Goal: Task Accomplishment & Management: Use online tool/utility

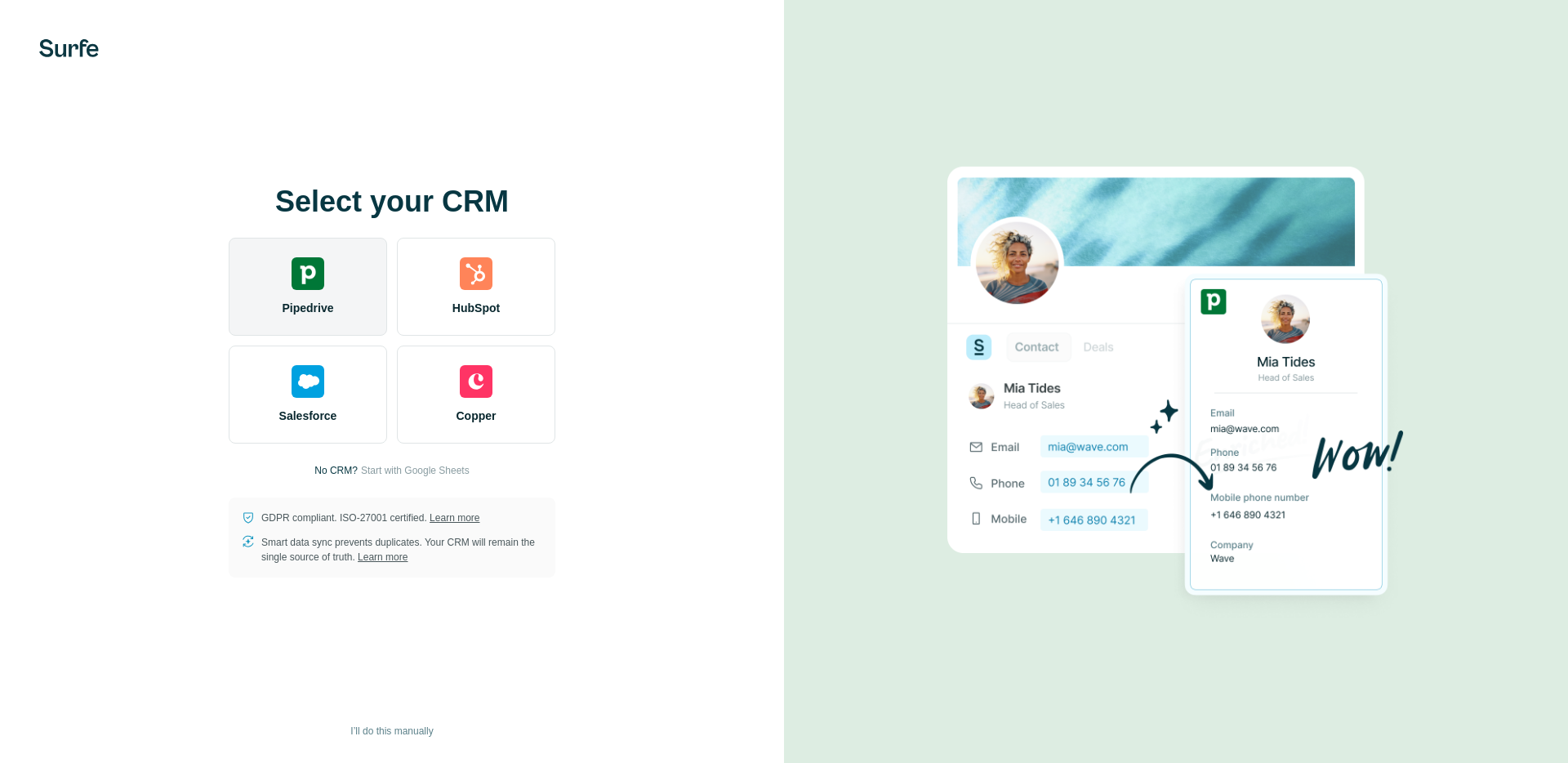
click at [333, 296] on div "Pipedrive" at bounding box center [308, 287] width 159 height 98
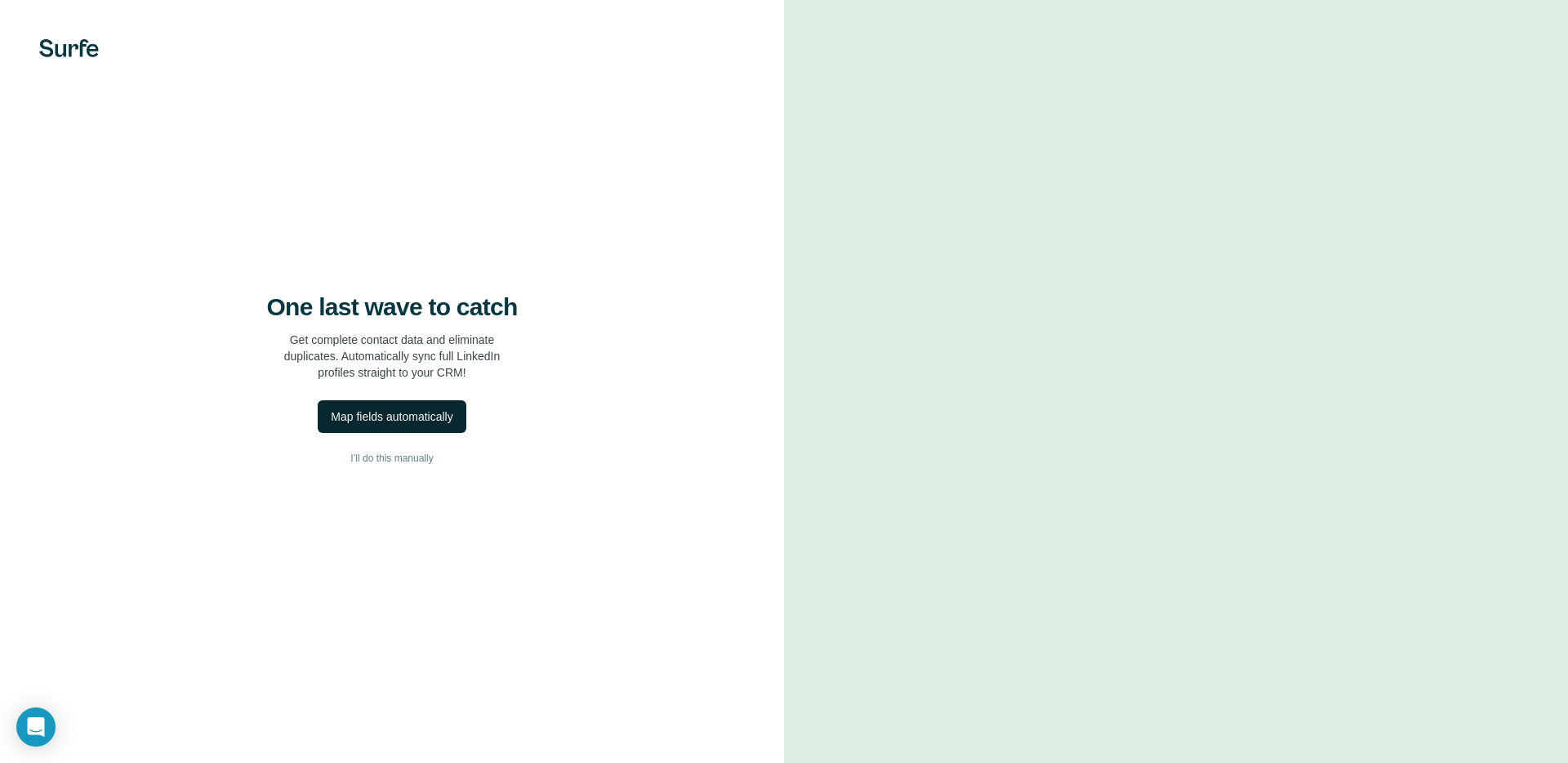
click at [400, 421] on div "Map fields automatically" at bounding box center [391, 417] width 121 height 17
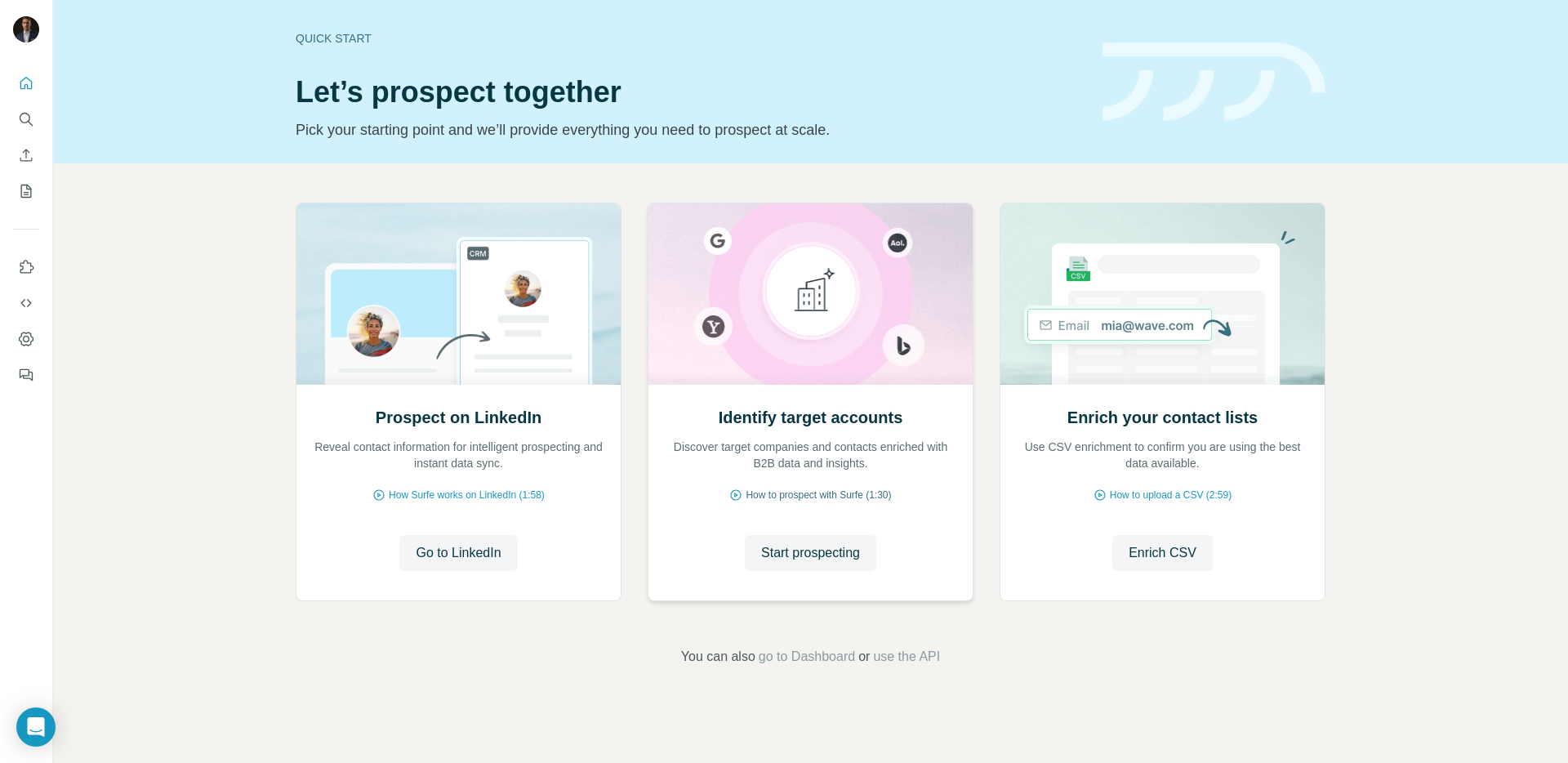
click at [834, 490] on span "How to prospect with Surfe (1:30)" at bounding box center [818, 495] width 145 height 15
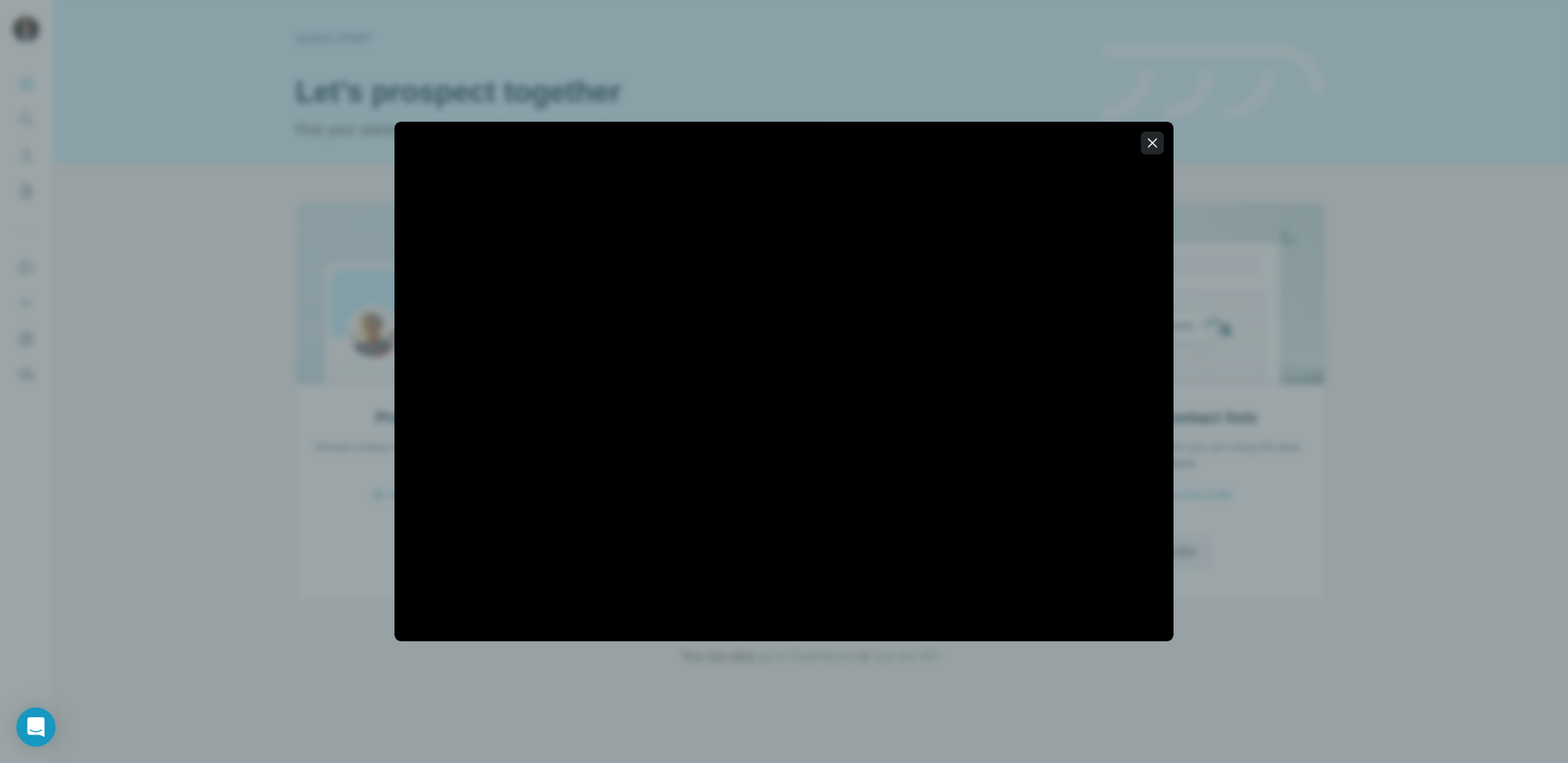
click at [1155, 146] on icon "button" at bounding box center [1153, 142] width 9 height 9
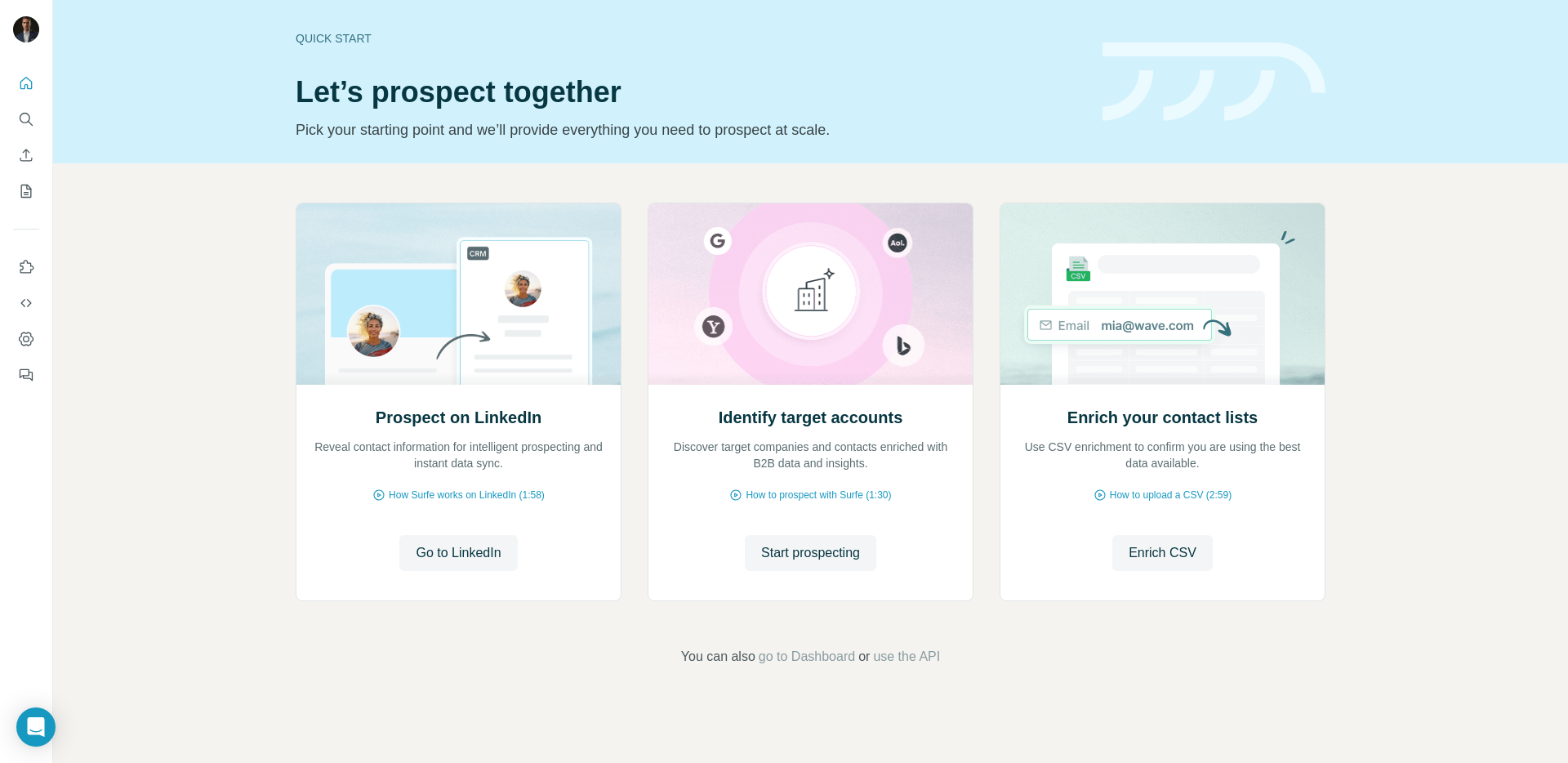
click at [238, 547] on div "Prospect on LinkedIn Reveal contact information for intelligent prospecting and…" at bounding box center [810, 434] width 1515 height 543
click at [924, 659] on span "use the API" at bounding box center [906, 656] width 67 height 20
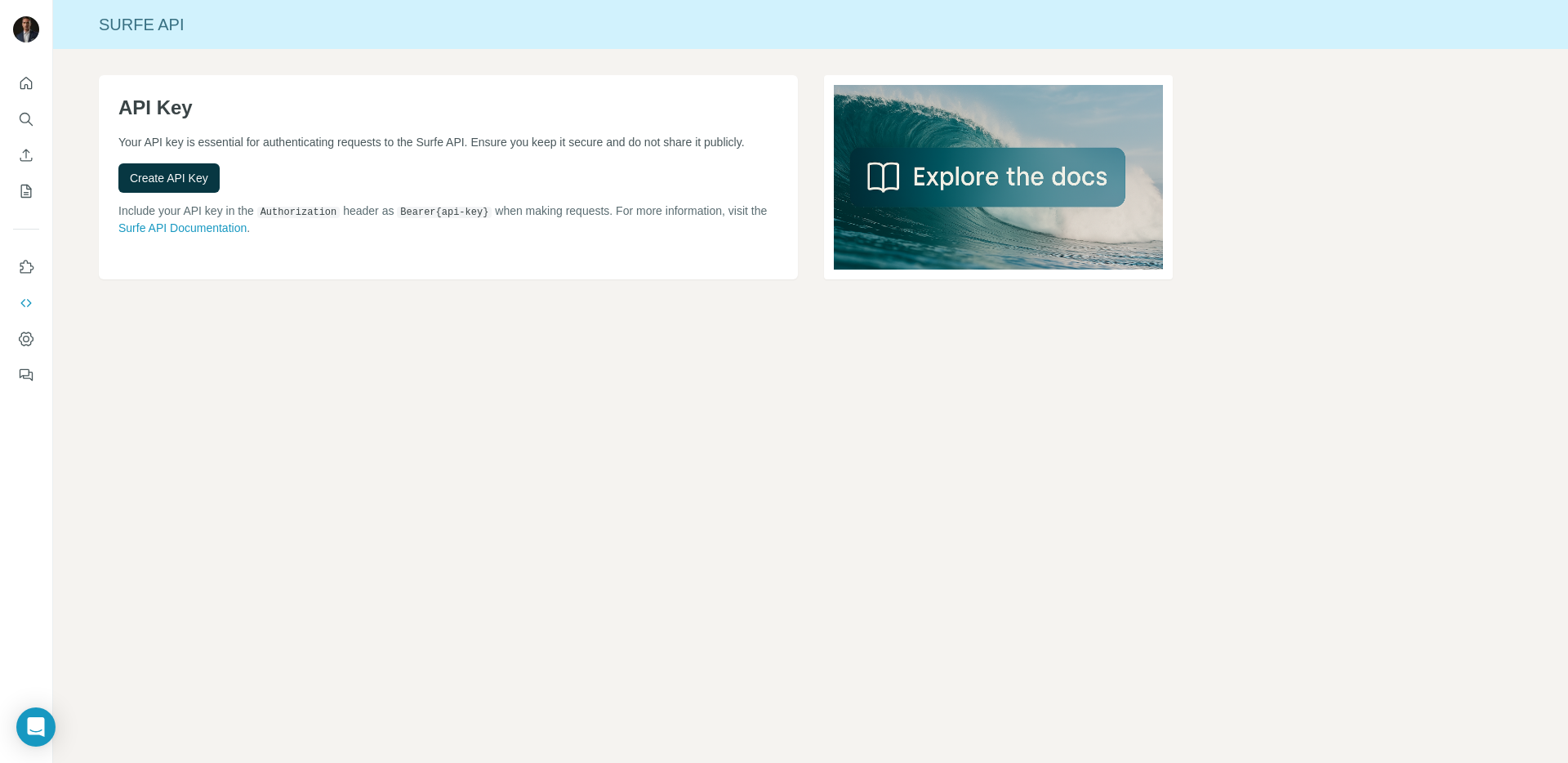
drag, startPoint x: 370, startPoint y: 154, endPoint x: 433, endPoint y: 154, distance: 63.0
click at [433, 150] on p "Your API key is essential for authenticating requests to the Surfe API. Ensure …" at bounding box center [448, 142] width 660 height 17
drag, startPoint x: 367, startPoint y: 145, endPoint x: 420, endPoint y: 145, distance: 53.0
click at [416, 145] on p "Your API key is essential for authenticating requests to the Surfe API. Ensure …" at bounding box center [448, 142] width 660 height 17
drag, startPoint x: 465, startPoint y: 135, endPoint x: 583, endPoint y: 135, distance: 118.0
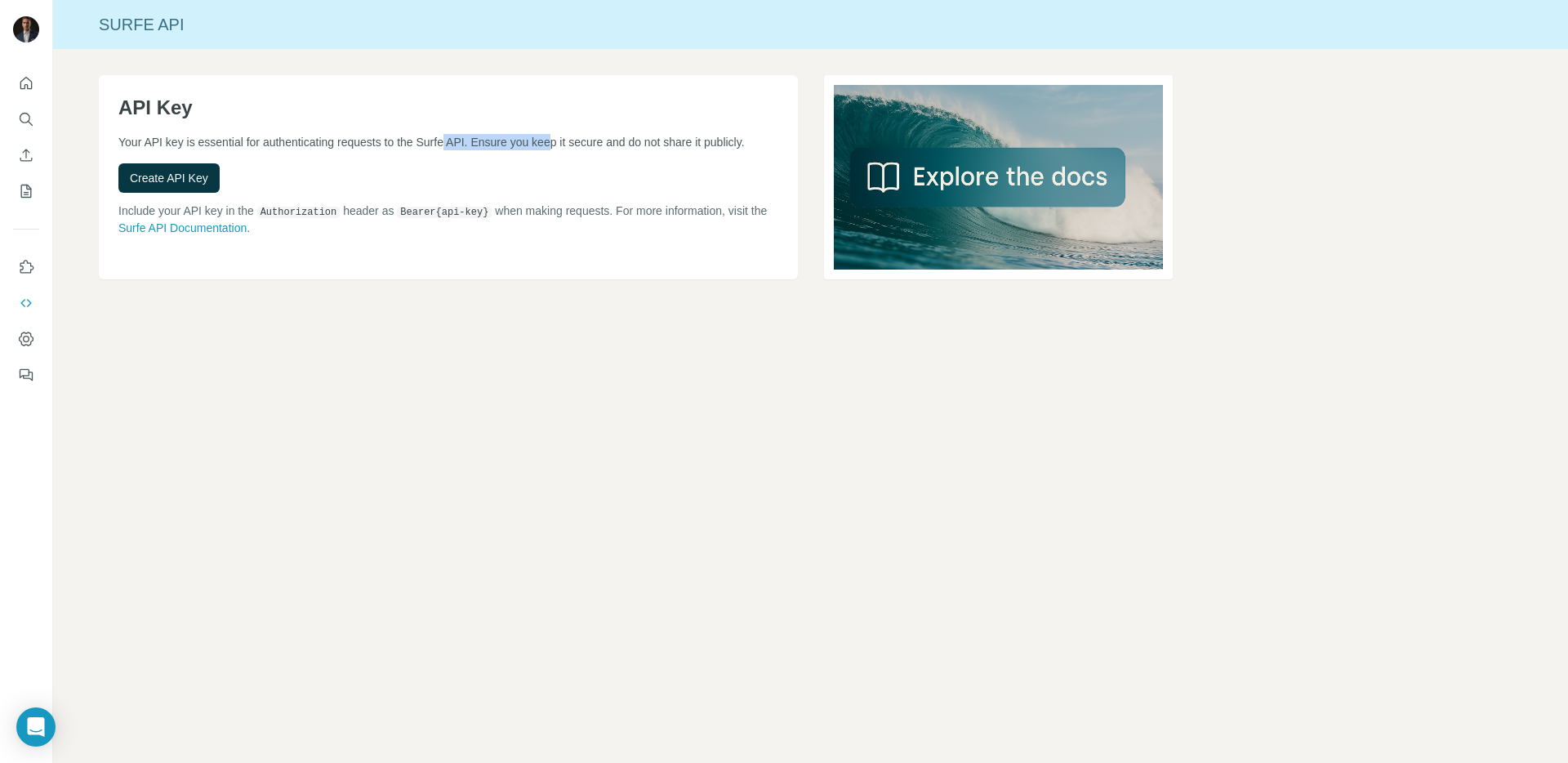
click at [583, 135] on p "Your API key is essential for authenticating requests to the Surfe API. Ensure …" at bounding box center [448, 142] width 660 height 17
drag, startPoint x: 627, startPoint y: 145, endPoint x: 674, endPoint y: 145, distance: 47.0
click at [672, 145] on p "Your API key is essential for authenticating requests to the Surfe API. Ensure …" at bounding box center [448, 142] width 660 height 17
drag, startPoint x: 554, startPoint y: 140, endPoint x: 595, endPoint y: 140, distance: 41.0
click at [595, 140] on p "Your API key is essential for authenticating requests to the Surfe API. Ensure …" at bounding box center [448, 142] width 660 height 17
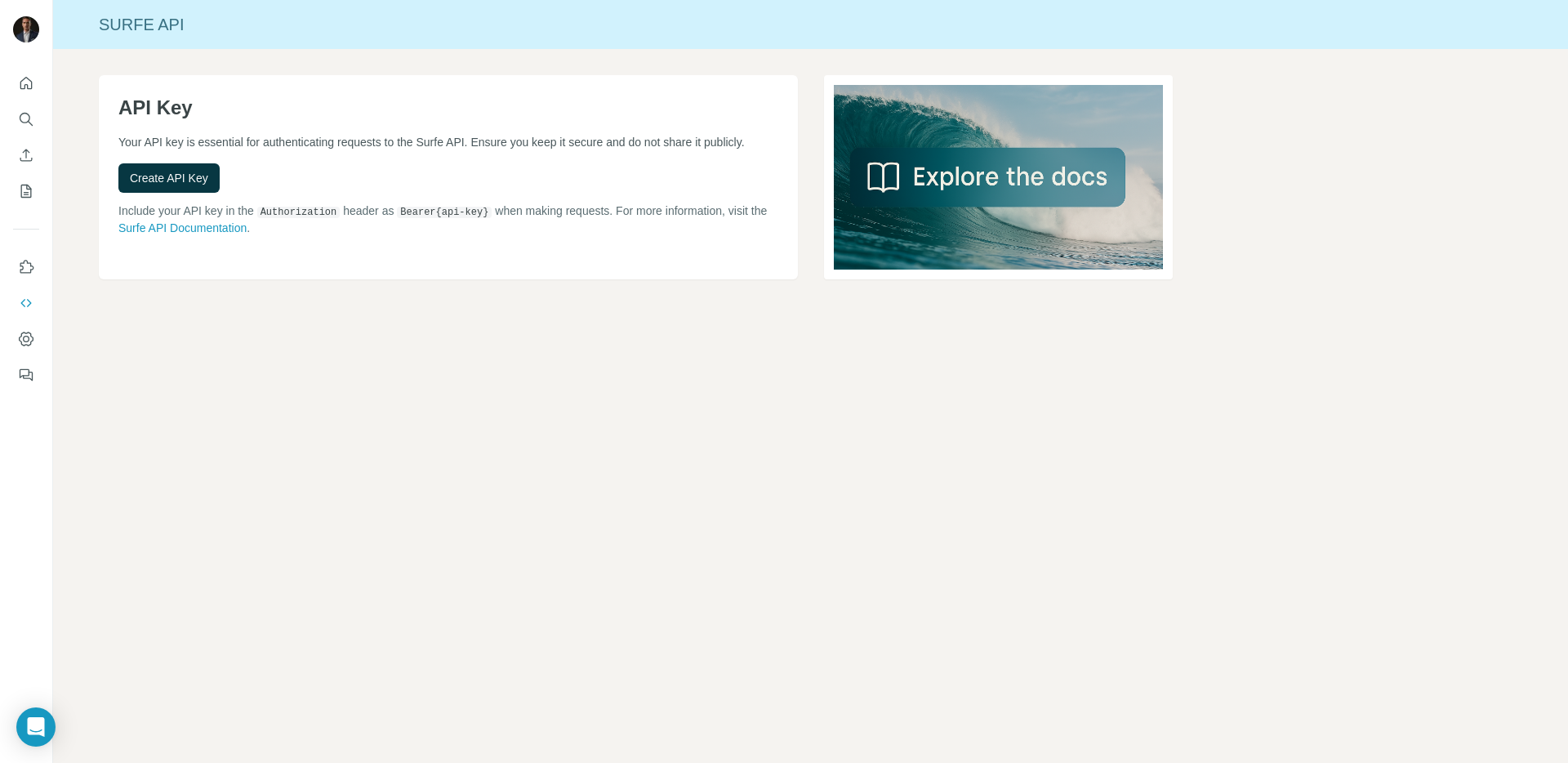
drag, startPoint x: 648, startPoint y: 140, endPoint x: 668, endPoint y: 140, distance: 20.0
click at [667, 140] on p "Your API key is essential for authenticating requests to the Surfe API. Ensure …" at bounding box center [448, 142] width 660 height 17
click at [157, 187] on span "Create API Key" at bounding box center [168, 178] width 78 height 17
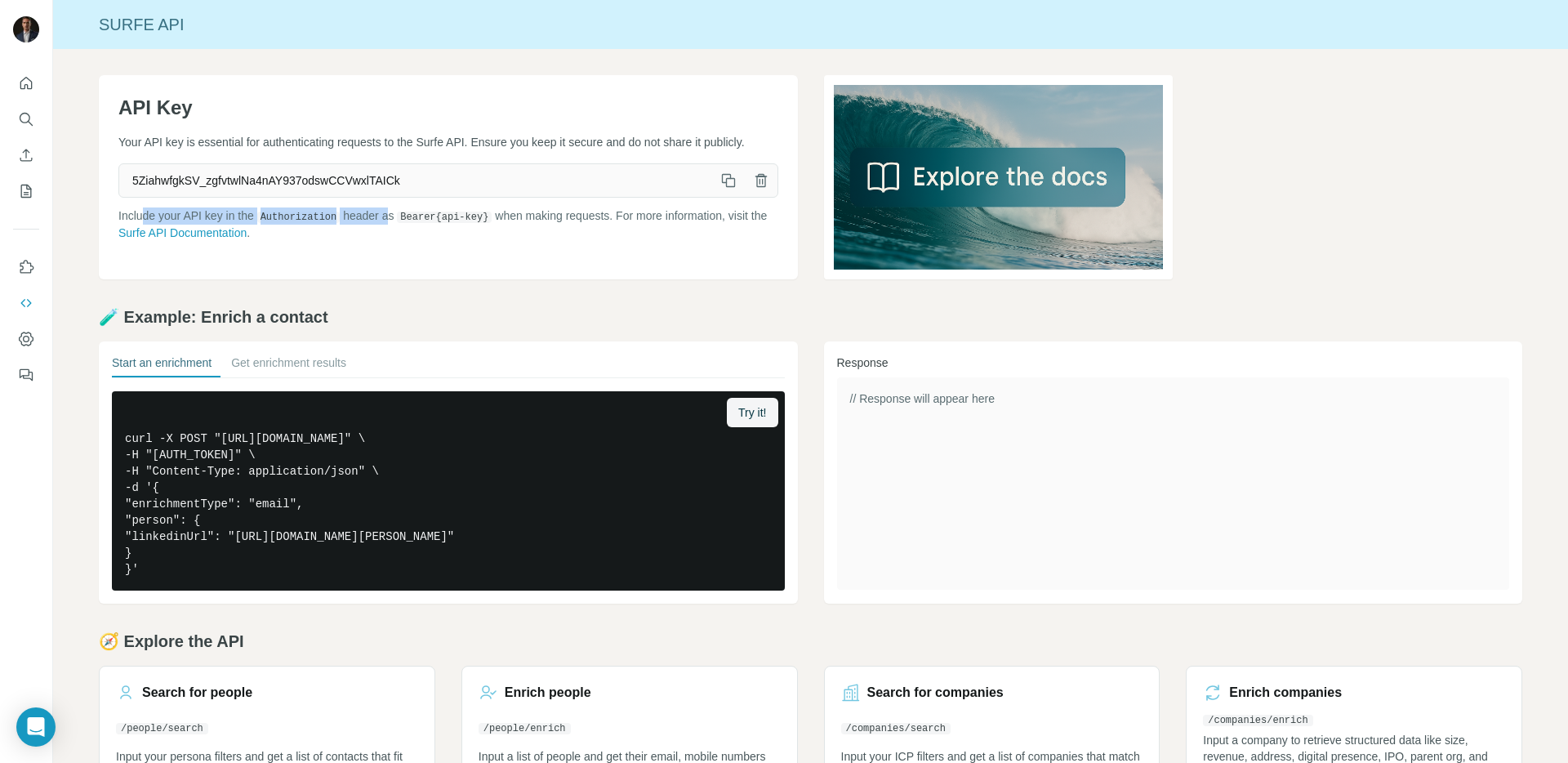
drag, startPoint x: 144, startPoint y: 231, endPoint x: 396, endPoint y: 224, distance: 252.1
click at [396, 224] on p "Include your API key in the Authorization header as Bearer {api-key} when makin…" at bounding box center [448, 224] width 660 height 34
click at [523, 241] on p "Include your API key in the Authorization header as Bearer {api-key} when makin…" at bounding box center [448, 224] width 660 height 34
drag, startPoint x: 596, startPoint y: 230, endPoint x: 650, endPoint y: 230, distance: 54.0
click at [650, 230] on p "Include your API key in the Authorization header as Bearer {api-key} when makin…" at bounding box center [448, 224] width 660 height 34
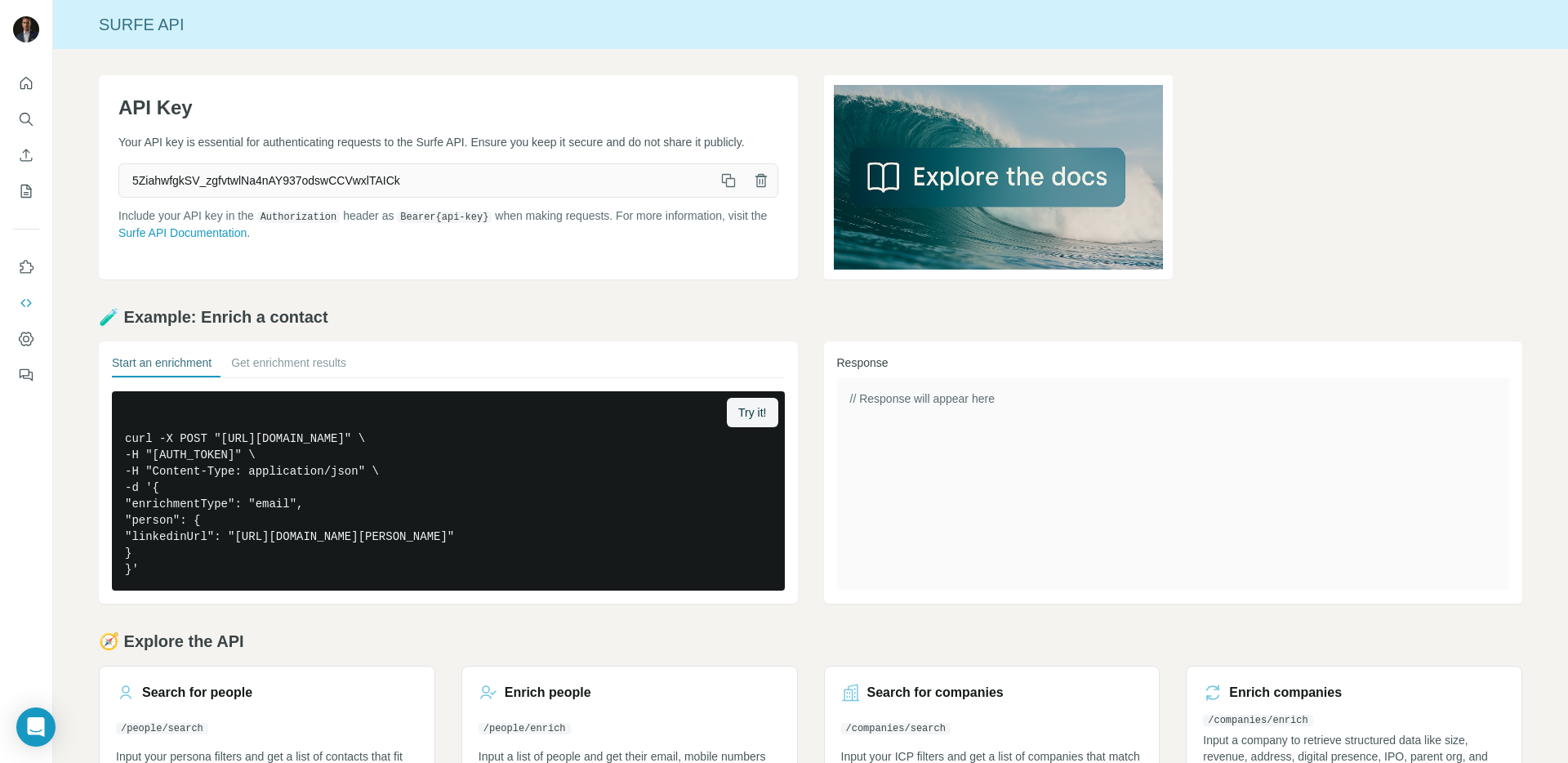
click at [806, 301] on div "API Key Your API key is essential for authenticating requests to the Surfe API.…" at bounding box center [810, 436] width 1515 height 775
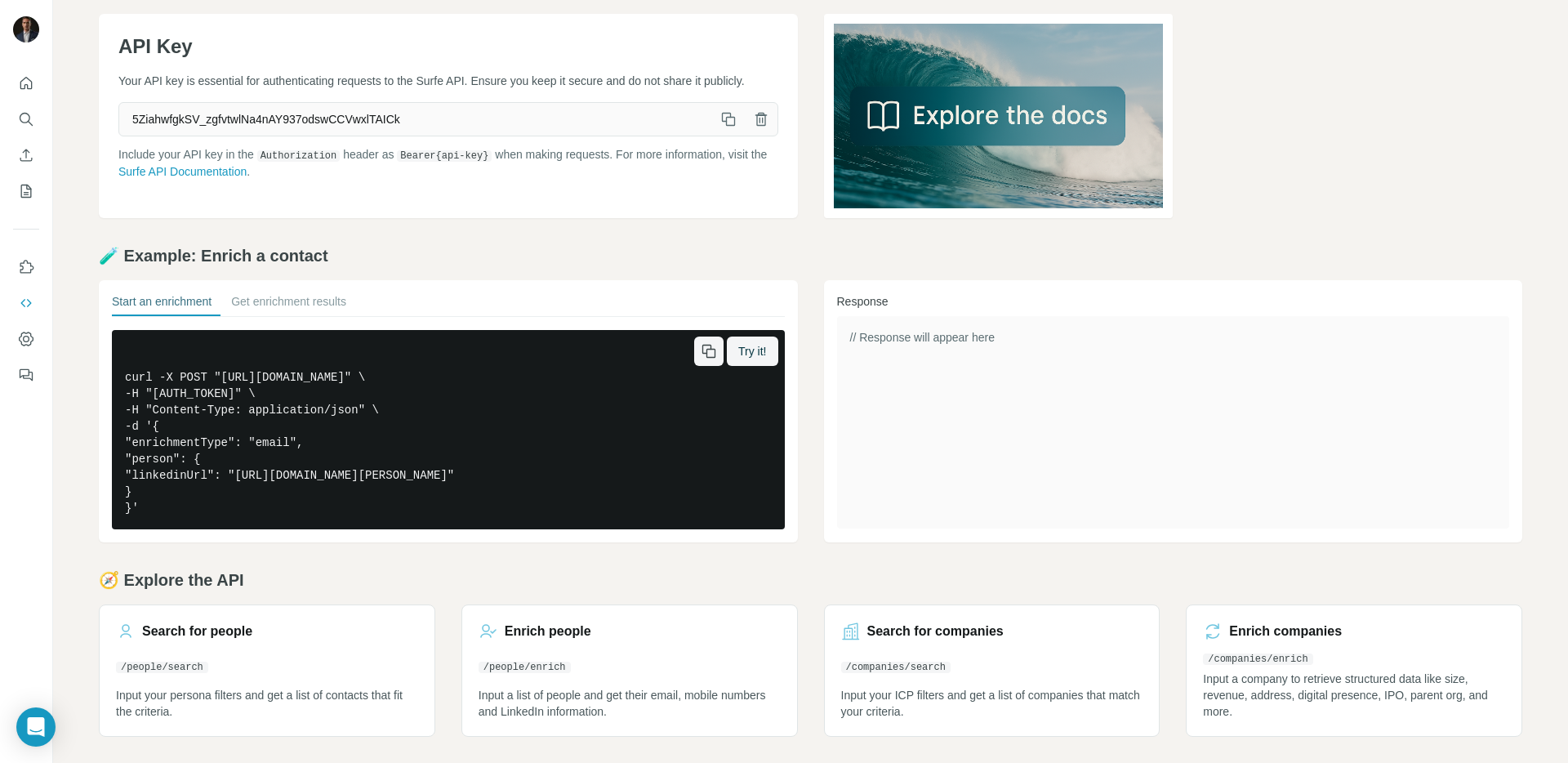
click at [706, 353] on icon "button" at bounding box center [709, 351] width 17 height 17
click at [298, 305] on button "Get enrichment results" at bounding box center [288, 305] width 115 height 23
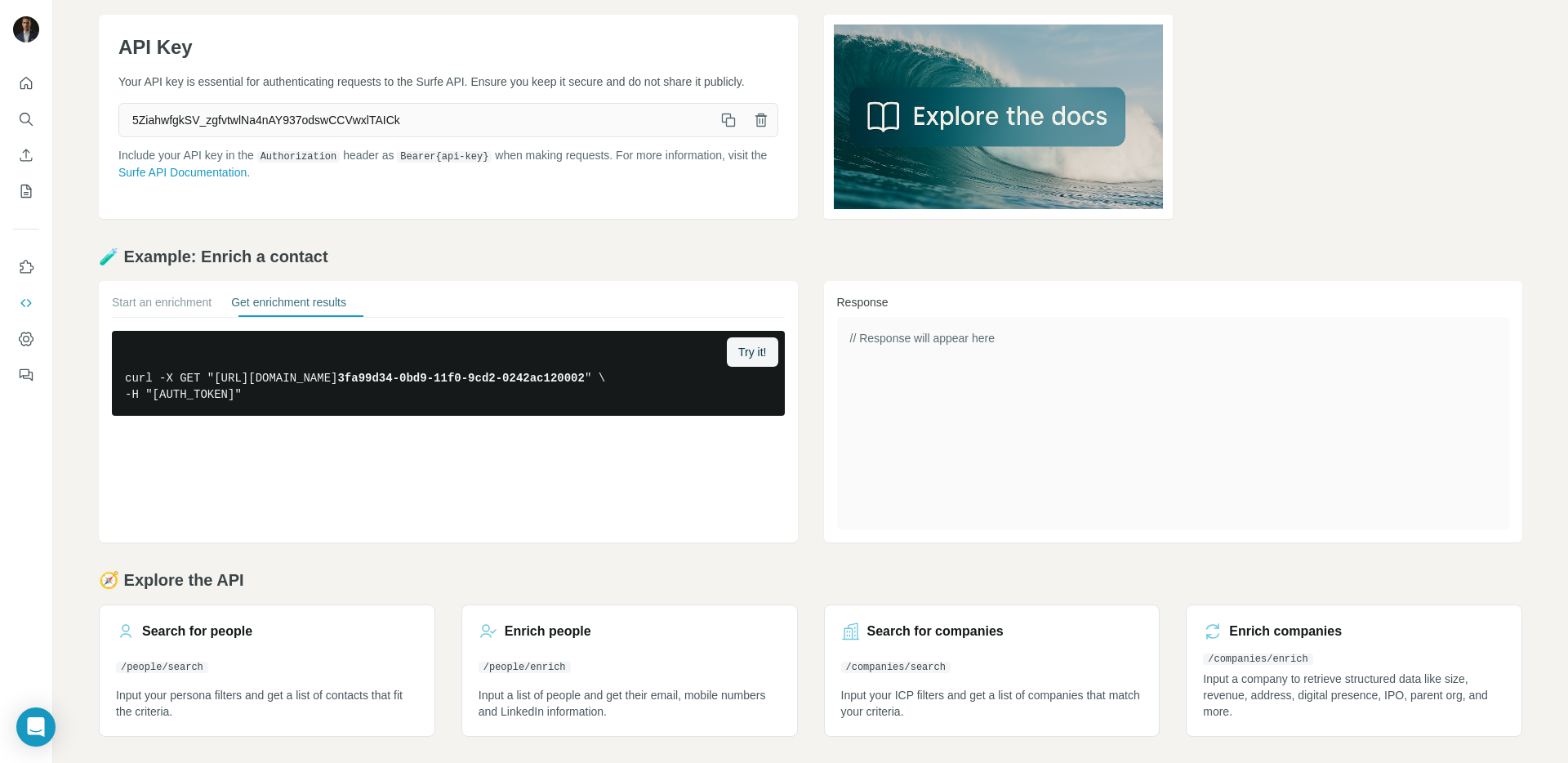
scroll to position [60, 0]
click at [203, 297] on button "Start an enrichment" at bounding box center [162, 306] width 100 height 23
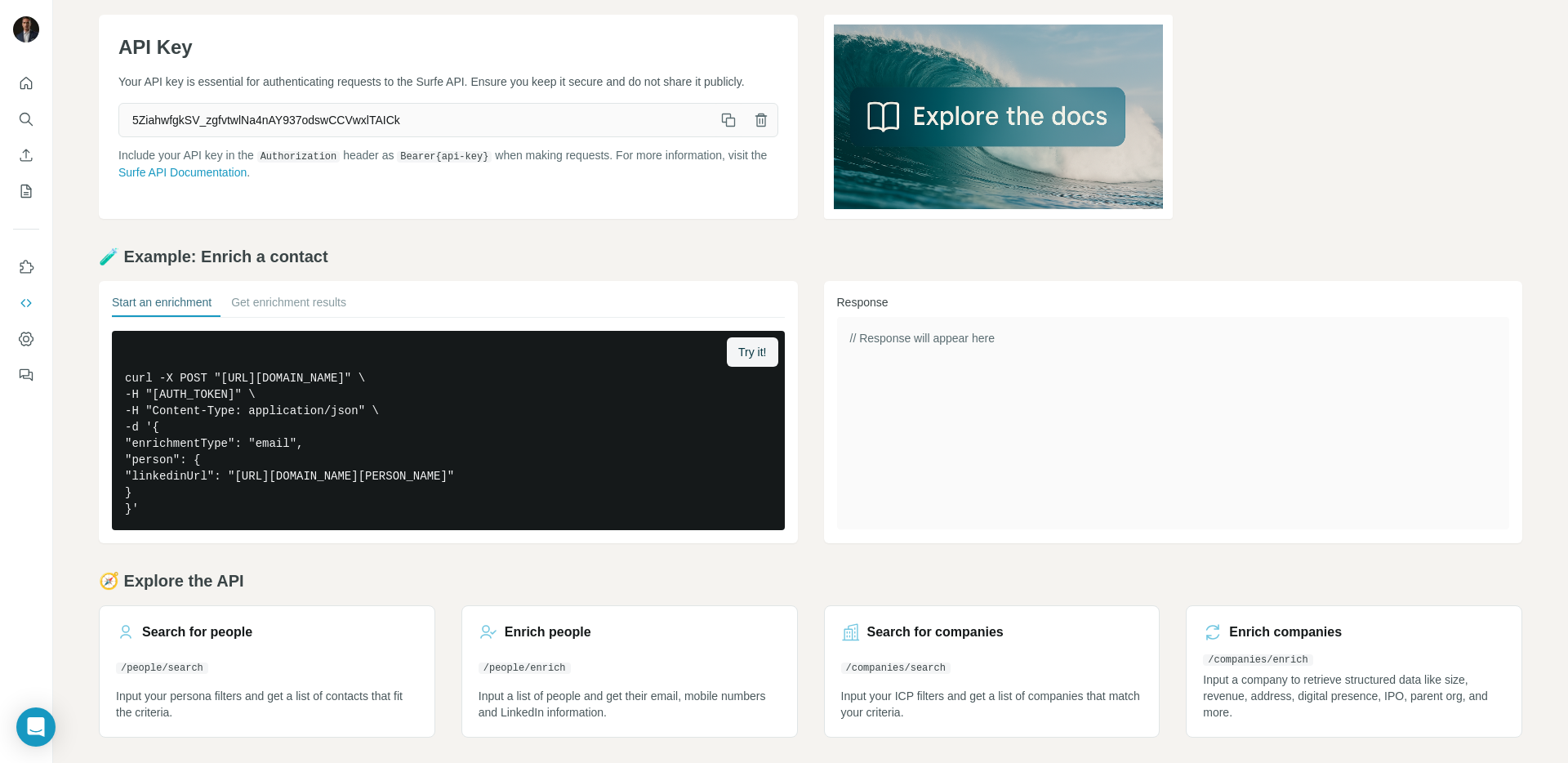
click at [720, 128] on icon "button" at bounding box center [728, 121] width 17 height 17
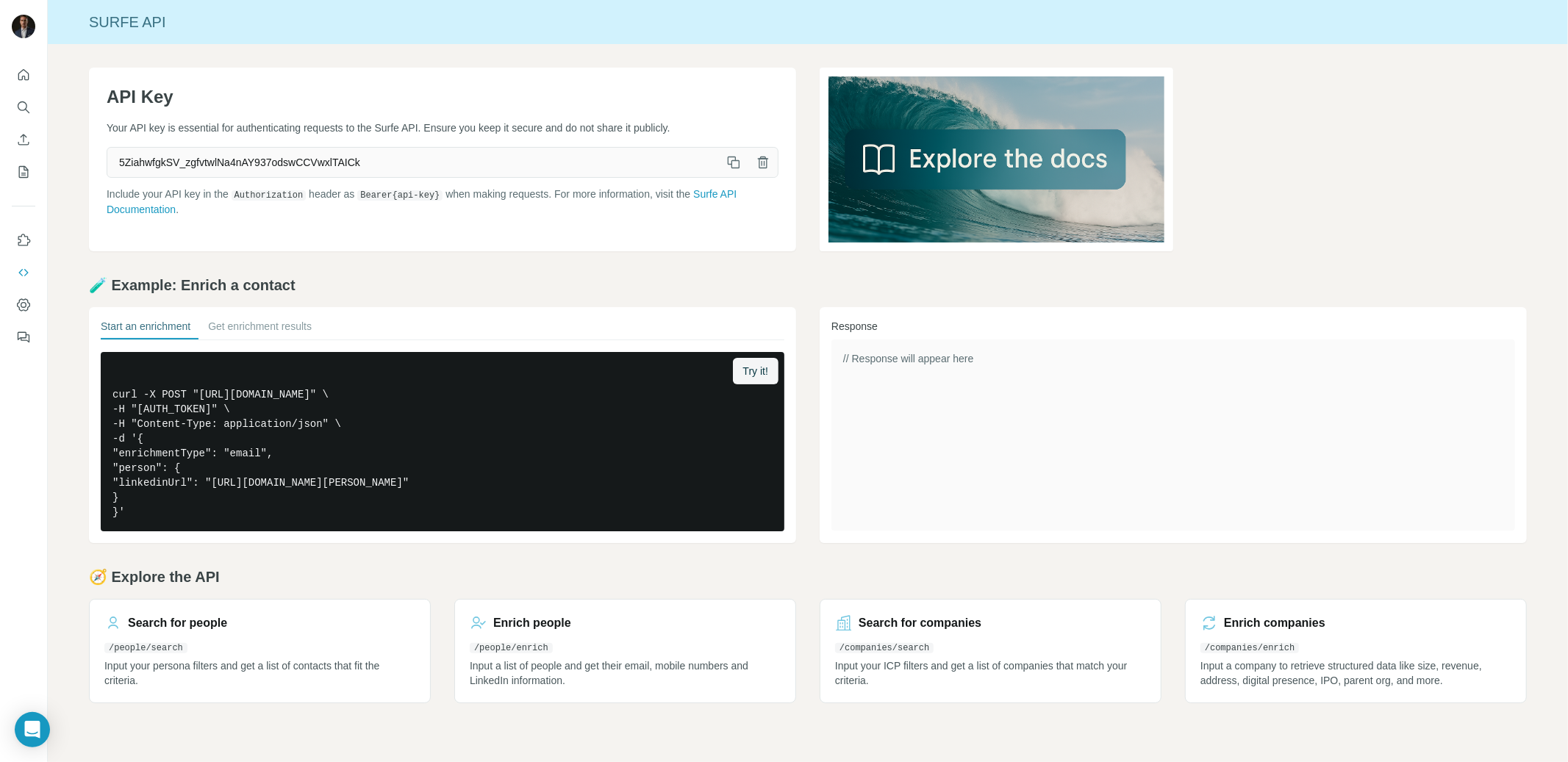
scroll to position [0, 0]
